Goal: Find specific page/section: Find specific page/section

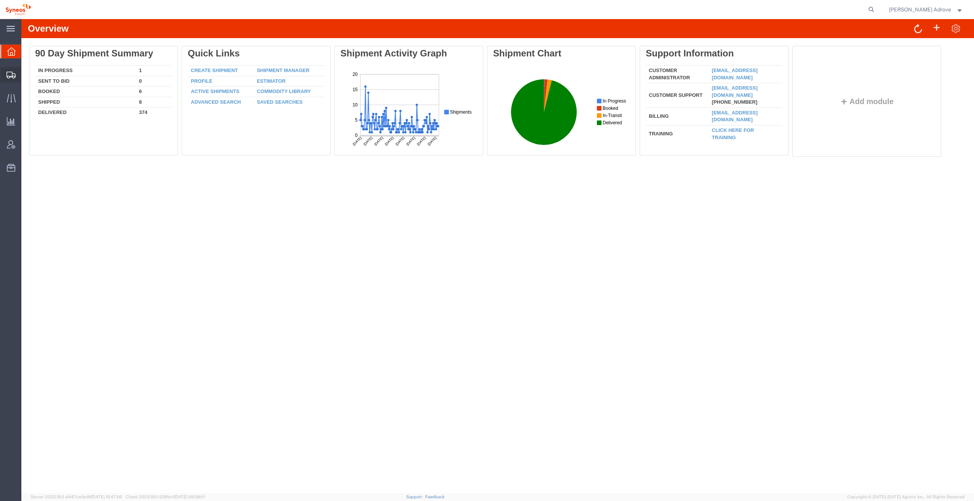
click at [0, 0] on span "Shipment Manager" at bounding box center [0, 0] width 0 height 0
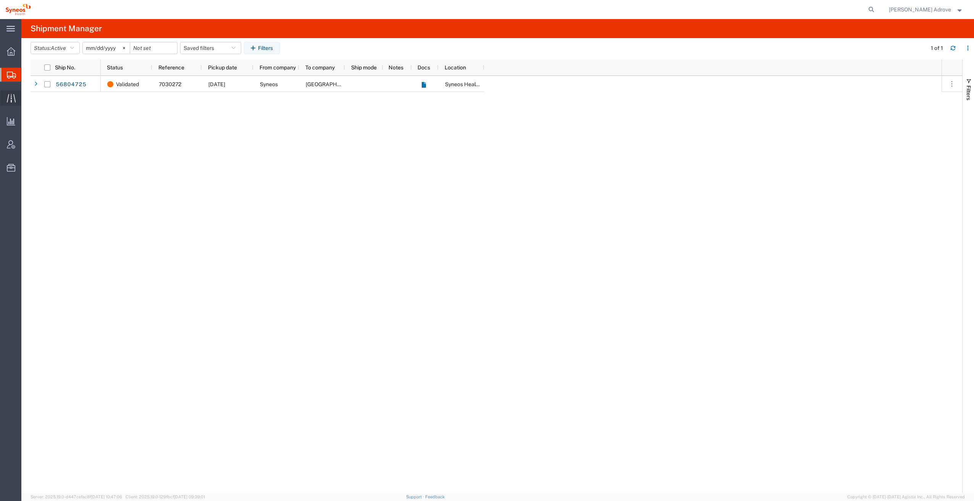
click at [26, 95] on span "Traffic" at bounding box center [23, 97] width 5 height 15
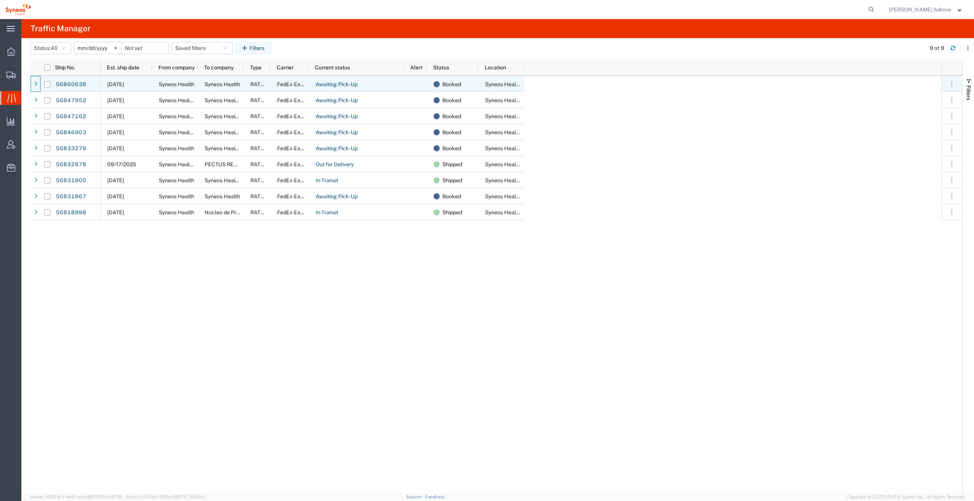
click at [35, 82] on icon at bounding box center [35, 84] width 3 height 5
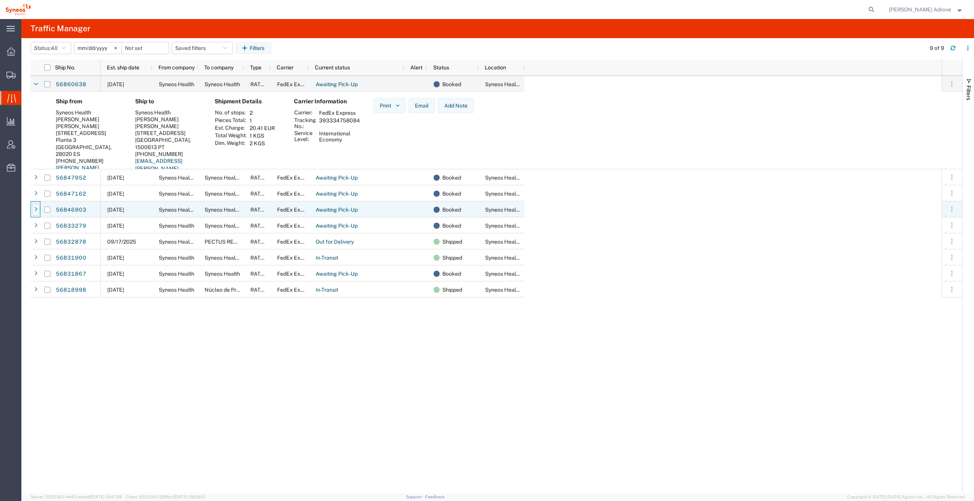
click at [35, 208] on icon at bounding box center [35, 209] width 3 height 5
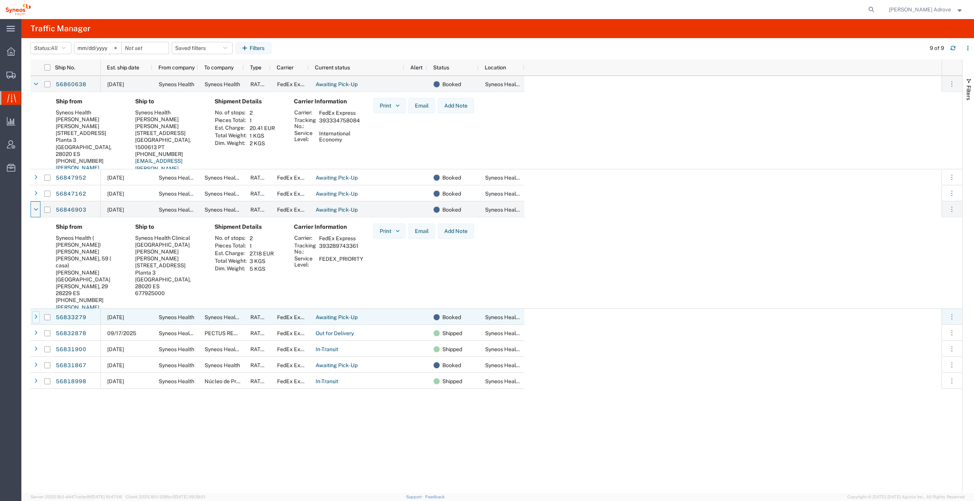
click at [36, 318] on icon at bounding box center [35, 317] width 3 height 5
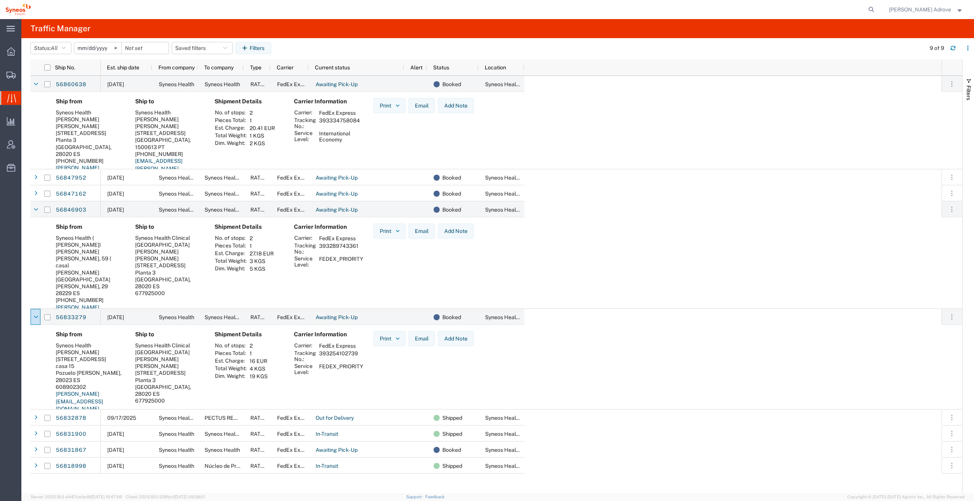
click at [973, 116] on div "Filters" at bounding box center [967, 277] width 11 height 434
